Goal: Obtain resource: Download file/media

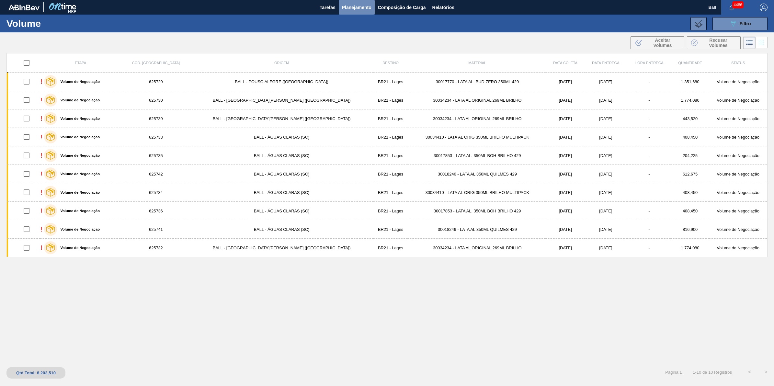
click at [359, 6] on span "Planejamento" at bounding box center [356, 8] width 29 height 8
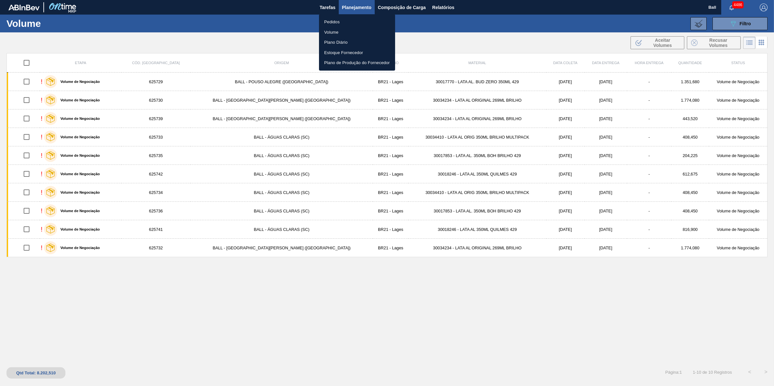
click at [551, 18] on div at bounding box center [387, 193] width 774 height 386
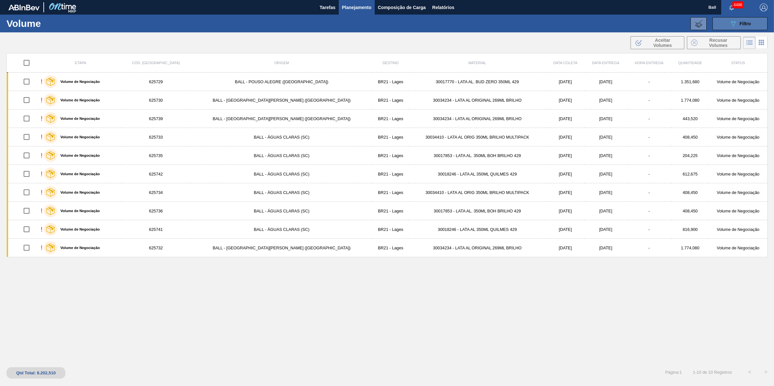
click at [746, 28] on button "089F7B8B-B2A5-4AFE-B5C0-19BA573D28AC Filtro" at bounding box center [739, 23] width 55 height 13
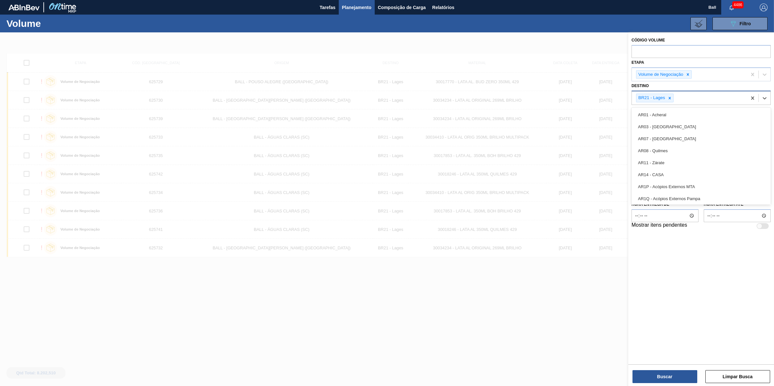
click at [679, 96] on div "BR21 - Lages" at bounding box center [689, 97] width 115 height 13
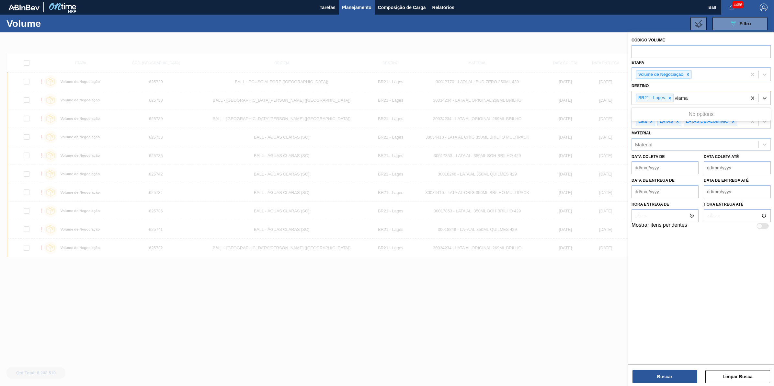
type input "viam"
type input "agudo"
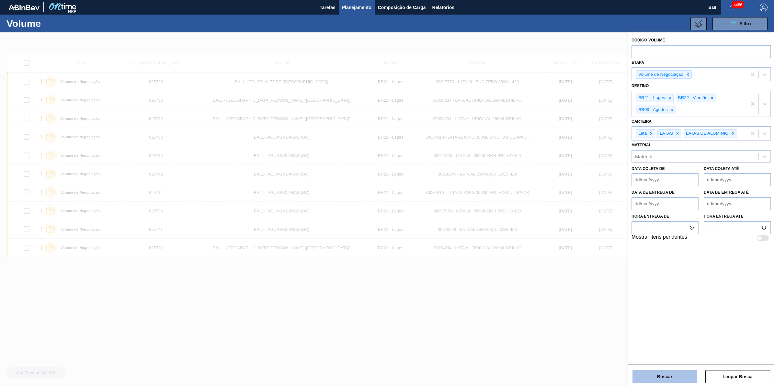
click at [683, 379] on button "Buscar" at bounding box center [664, 376] width 65 height 13
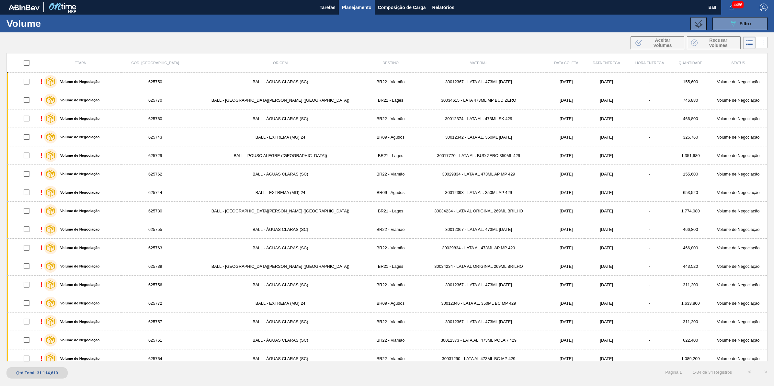
click at [554, 61] on span "Data coleta" at bounding box center [566, 63] width 24 height 4
click at [444, 8] on span "Relatórios" at bounding box center [443, 8] width 22 height 8
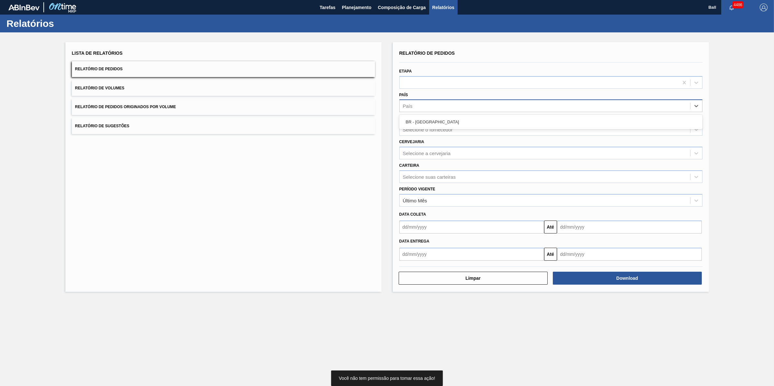
click at [451, 106] on div "País" at bounding box center [545, 105] width 290 height 9
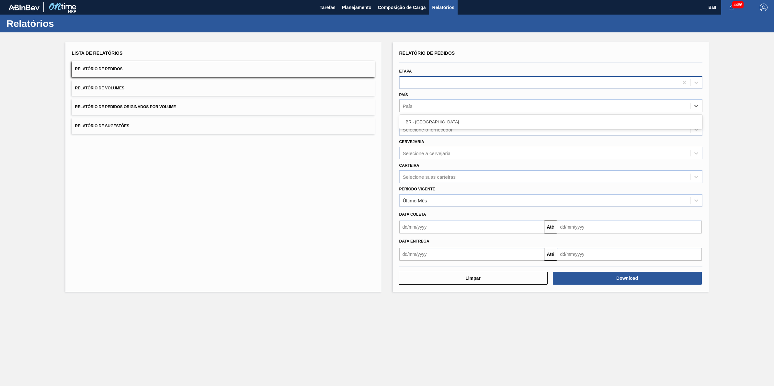
click at [475, 86] on div at bounding box center [539, 82] width 279 height 9
click at [160, 84] on button "Relatório de Volumes" at bounding box center [223, 88] width 303 height 16
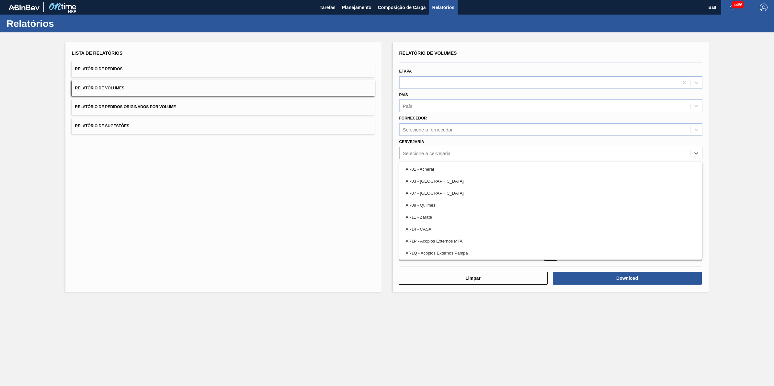
click at [443, 153] on div "Selecione a cervejaria" at bounding box center [427, 153] width 48 height 6
type input "lages"
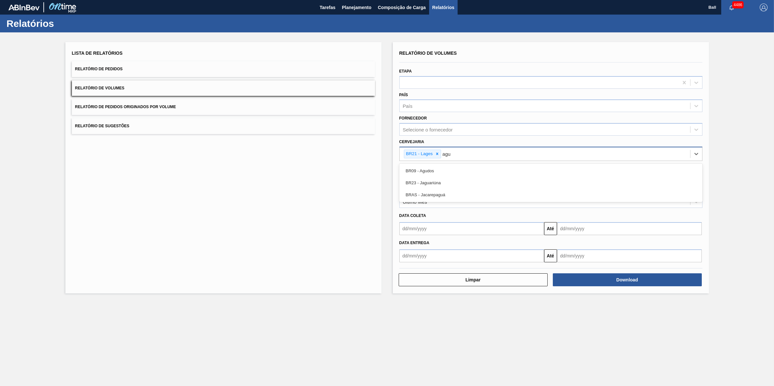
type input "agud"
type input "via"
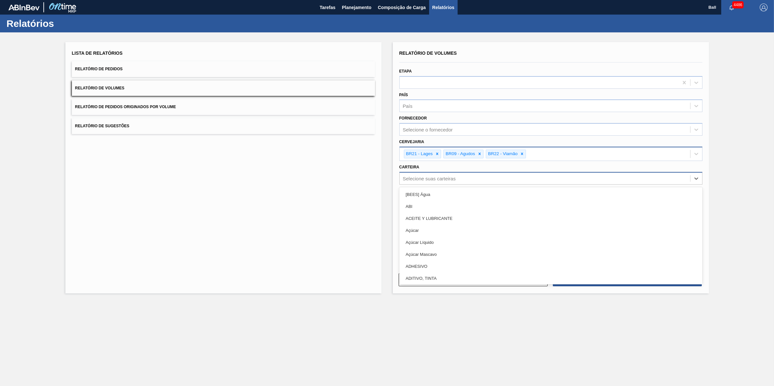
click at [459, 181] on div "Selecione suas carteiras" at bounding box center [545, 178] width 290 height 9
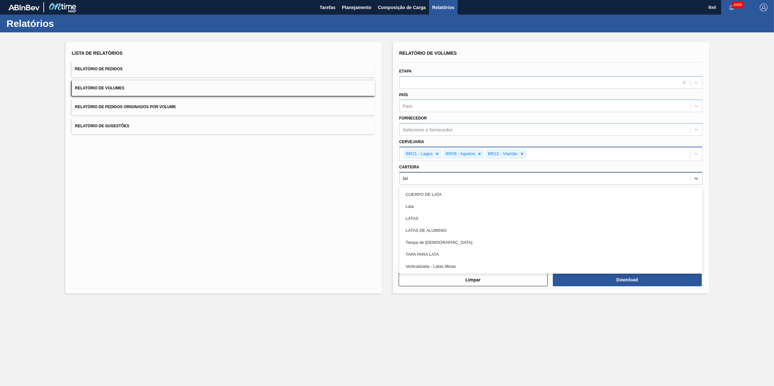
type input "lata"
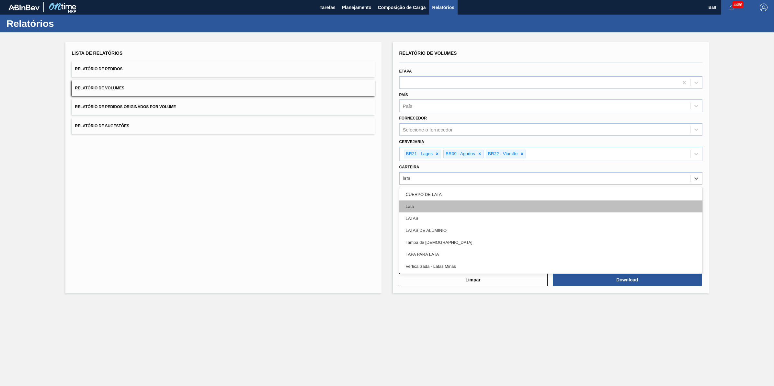
click at [402, 208] on div "Lata" at bounding box center [550, 206] width 303 height 12
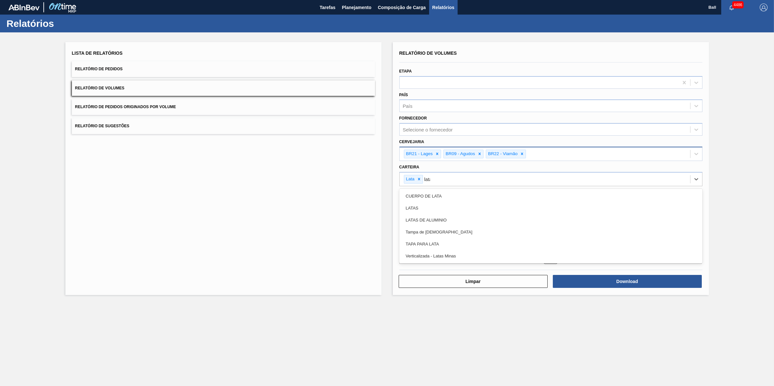
type input "latas"
click at [402, 208] on div "LATAS DE ALUMINIO" at bounding box center [550, 208] width 303 height 12
type input "latas"
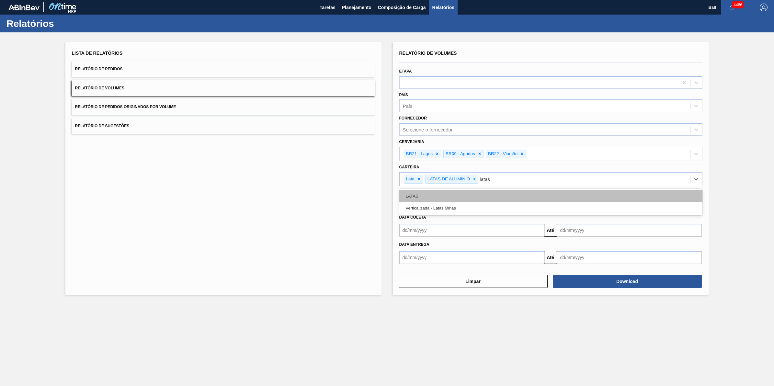
click at [415, 191] on div "LATAS" at bounding box center [550, 196] width 303 height 12
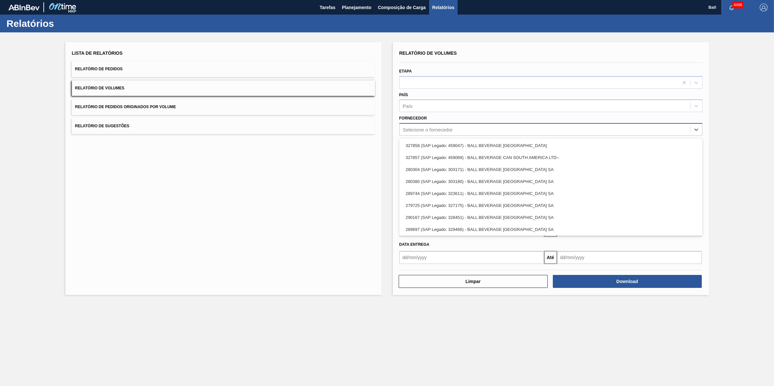
click at [421, 123] on div "Selecione o fornecedor" at bounding box center [550, 129] width 303 height 13
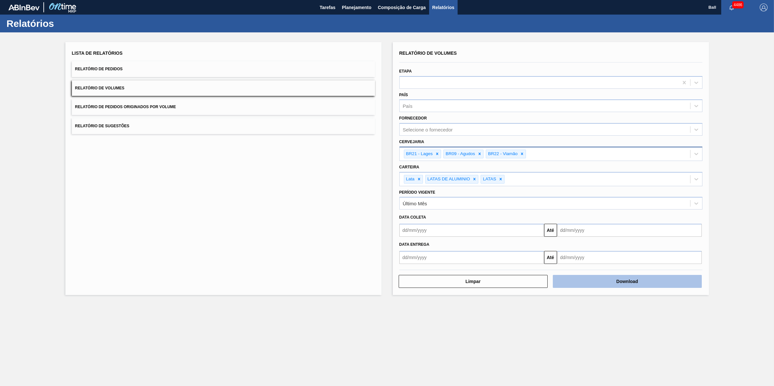
click at [626, 277] on button "Download" at bounding box center [627, 281] width 149 height 13
click at [173, 71] on button "Relatório de Pedidos" at bounding box center [223, 69] width 303 height 16
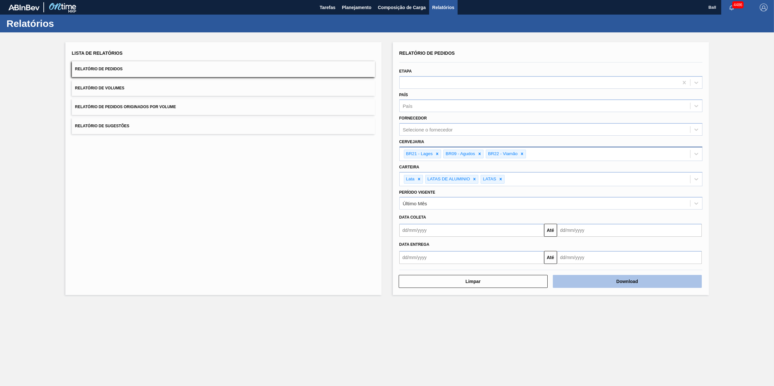
click at [623, 277] on button "Download" at bounding box center [627, 281] width 149 height 13
